Goal: Information Seeking & Learning: Learn about a topic

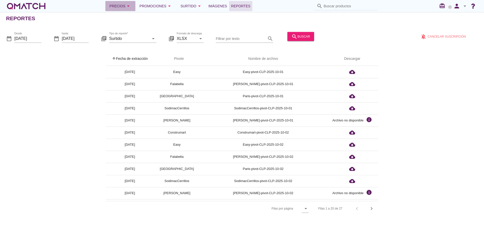
click at [124, 4] on div "Precios arrow_drop_down" at bounding box center [120, 6] width 22 height 6
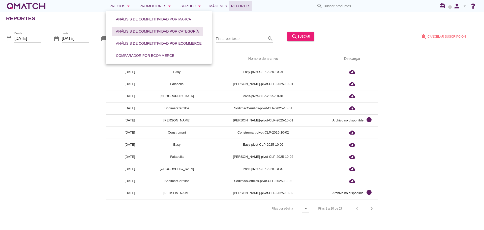
click at [122, 31] on div "Análisis de competitividad por categoría" at bounding box center [157, 31] width 83 height 5
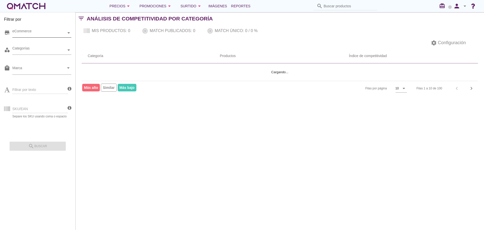
click at [55, 36] on div "eCommerce" at bounding box center [39, 32] width 54 height 9
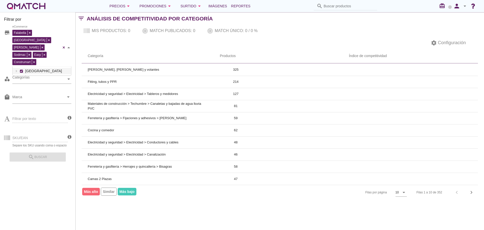
click at [51, 42] on div "Falabella Paris Ripley Sodimac Easy Construmart eCommerce Chile" at bounding box center [41, 47] width 59 height 38
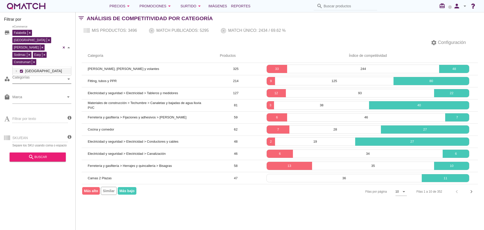
click at [47, 76] on div "Categorías" at bounding box center [39, 78] width 54 height 5
click at [29, 80] on div "Categorías gasf gasf Salud y Hogar Lavadoras Secadoras Termos y calderas Termos…" at bounding box center [41, 79] width 59 height 9
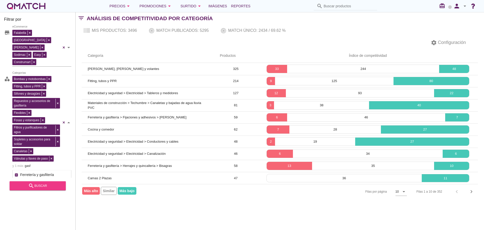
type input "gasf"
click at [46, 186] on div "search buscar" at bounding box center [38, 186] width 48 height 6
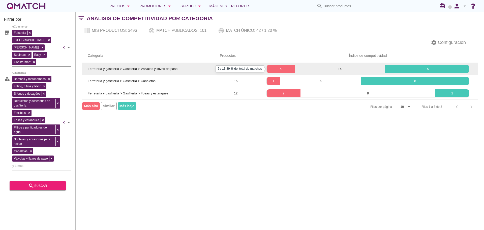
click at [279, 68] on p "5" at bounding box center [281, 68] width 28 height 5
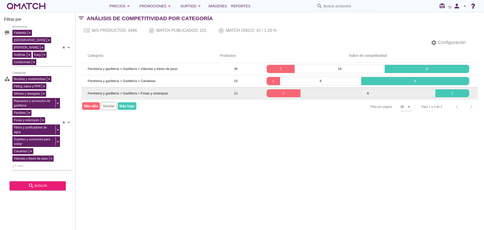
click at [275, 82] on p "1" at bounding box center [274, 80] width 14 height 5
click at [274, 81] on p "1" at bounding box center [274, 80] width 14 height 5
click at [292, 93] on p "2" at bounding box center [284, 93] width 34 height 5
click at [282, 95] on p "2" at bounding box center [284, 93] width 34 height 5
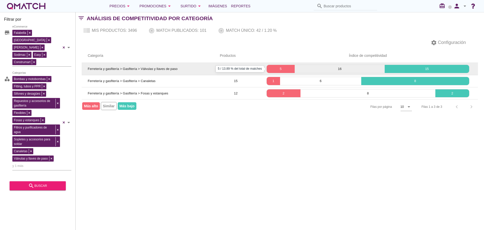
click at [279, 72] on div "5" at bounding box center [281, 69] width 28 height 8
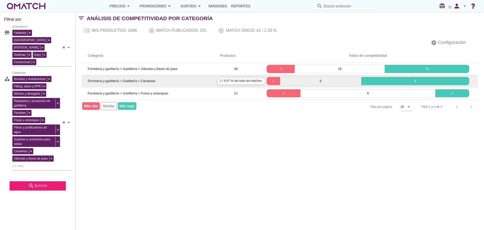
click at [274, 80] on p "1" at bounding box center [274, 80] width 14 height 5
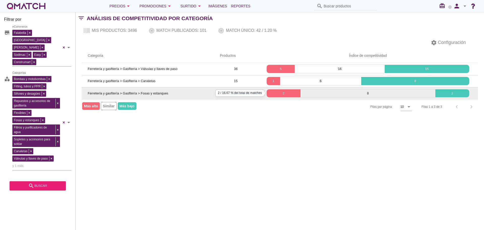
click at [279, 93] on p "2" at bounding box center [284, 93] width 34 height 5
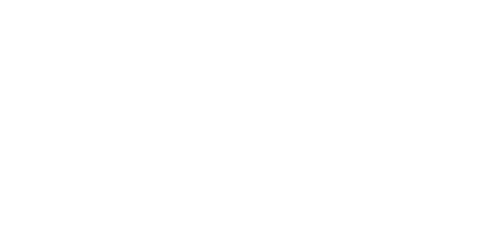
checkbox input "false"
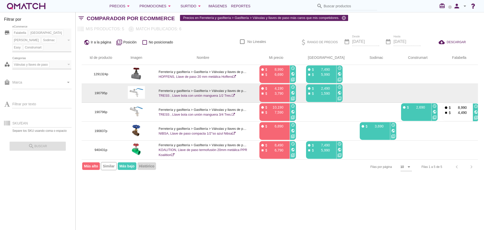
click at [341, 93] on icon "public" at bounding box center [340, 93] width 4 height 4
click at [295, 93] on icon "public" at bounding box center [293, 93] width 4 height 4
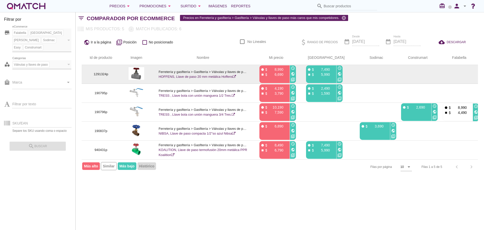
click at [296, 75] on div "public" at bounding box center [293, 74] width 6 height 6
click at [295, 73] on icon "public" at bounding box center [293, 74] width 4 height 4
click at [342, 74] on icon "public" at bounding box center [340, 74] width 4 height 4
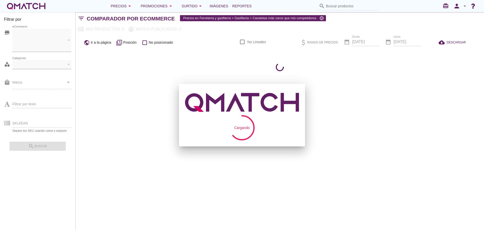
checkbox input "false"
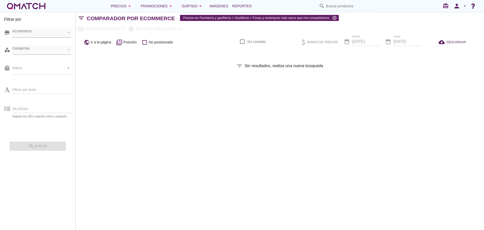
checkbox input "false"
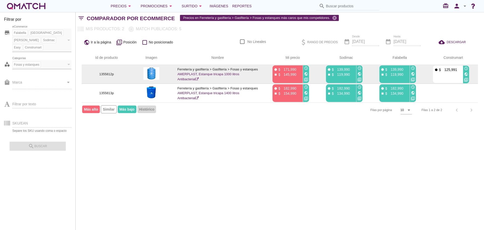
click at [306, 74] on icon "public" at bounding box center [306, 74] width 4 height 4
drag, startPoint x: 444, startPoint y: 75, endPoint x: 469, endPoint y: 74, distance: 25.2
click at [469, 74] on div "fiber_manual_record attach_money 125,991 access_time public filter_3" at bounding box center [451, 74] width 37 height 18
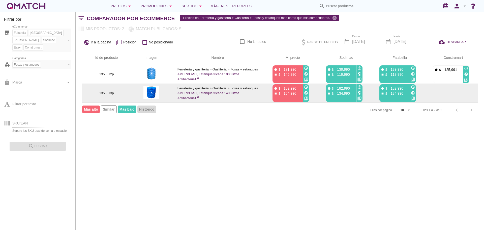
click at [305, 91] on icon "public" at bounding box center [306, 93] width 4 height 4
